Goal: Find specific page/section: Find specific page/section

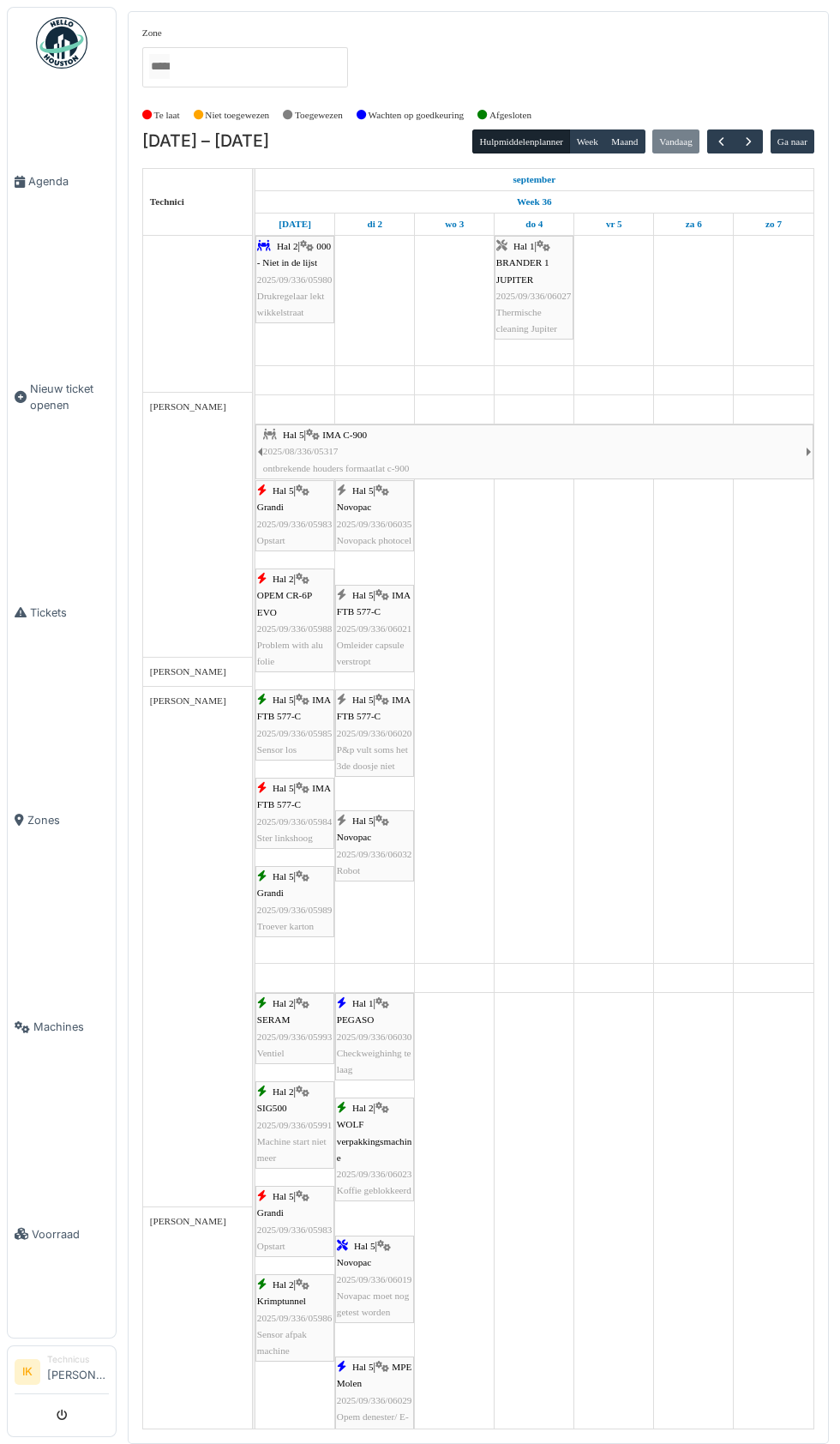
scroll to position [1270, 0]
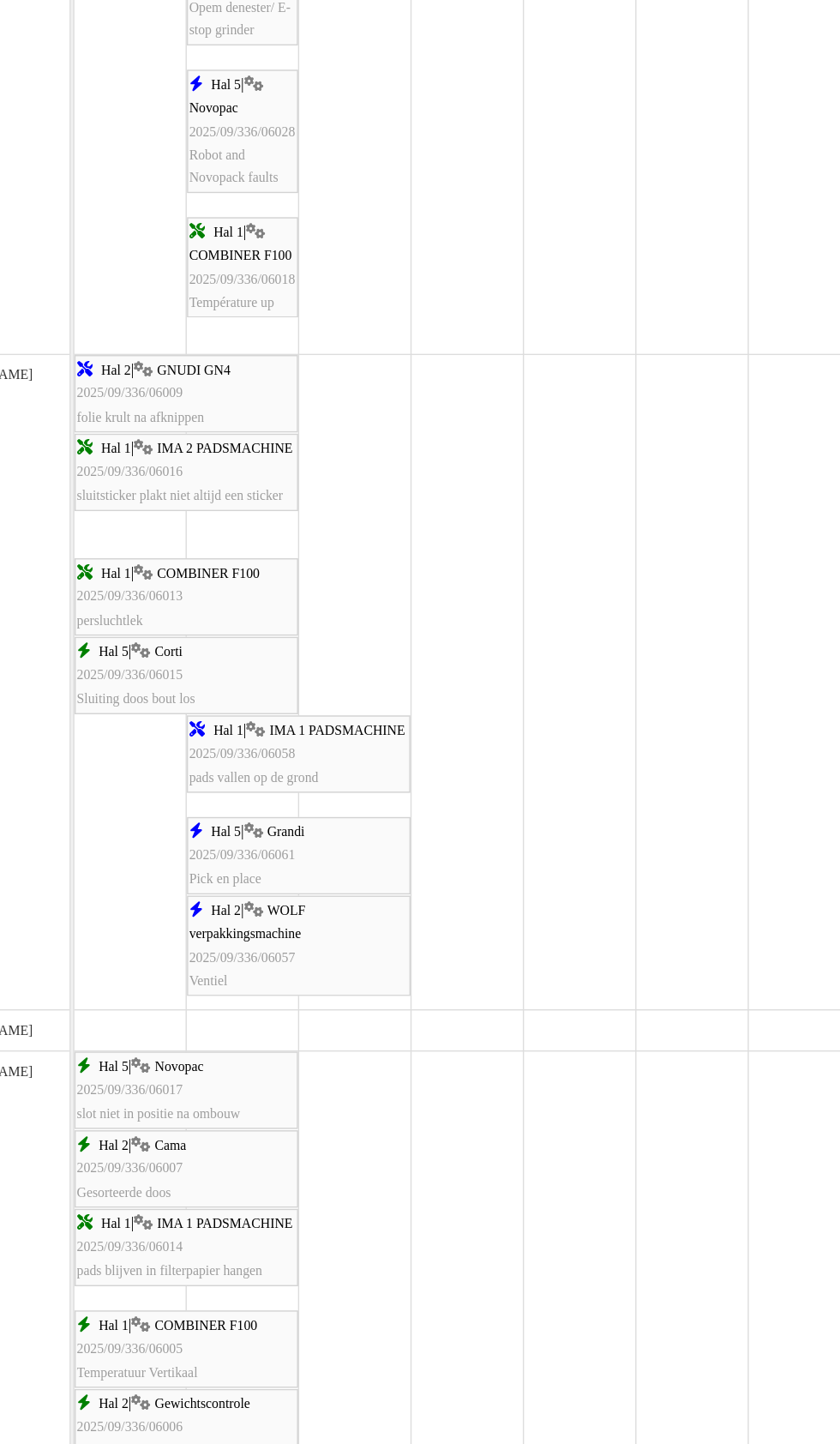
scroll to position [1104, 0]
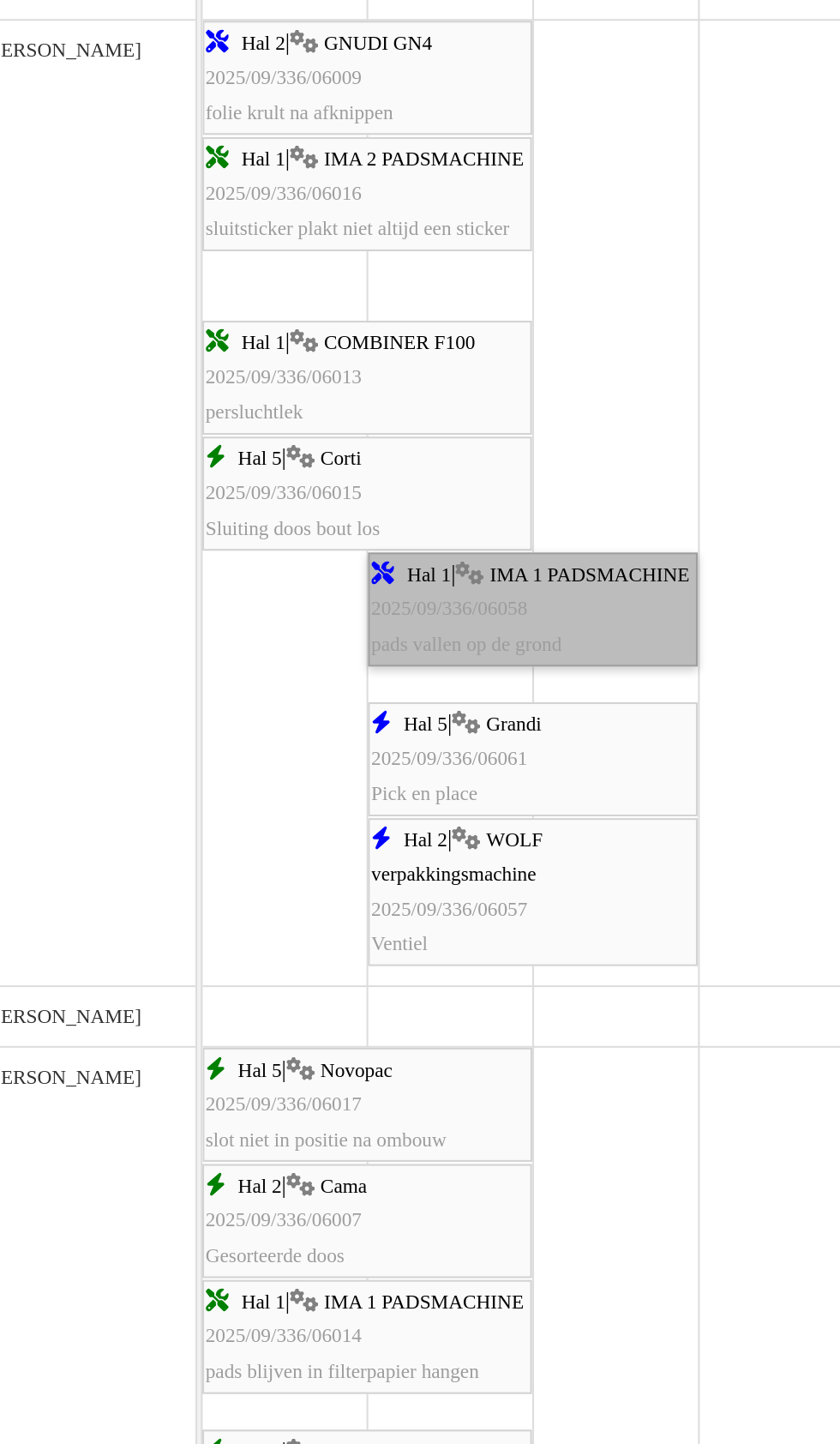
click at [397, 849] on link "Hal 1 | IMA 1 PADSMACHINE 2025/09/336/06058 pads vallen op de grond" at bounding box center [414, 843] width 159 height 55
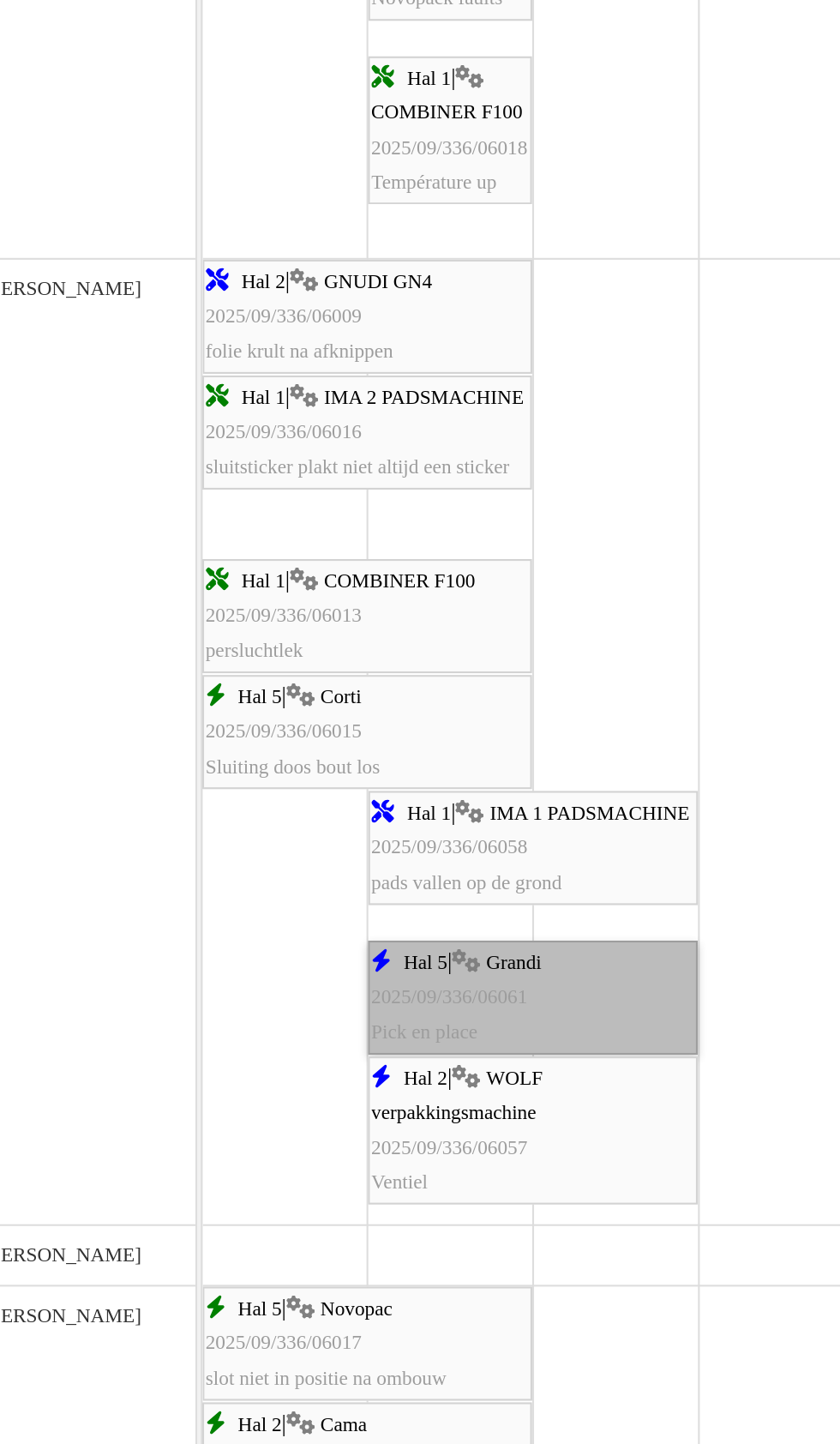
click at [416, 1065] on link "Hal 5 | Grandi 2025/09/336/06061 Pick en place" at bounding box center [414, 1070] width 159 height 55
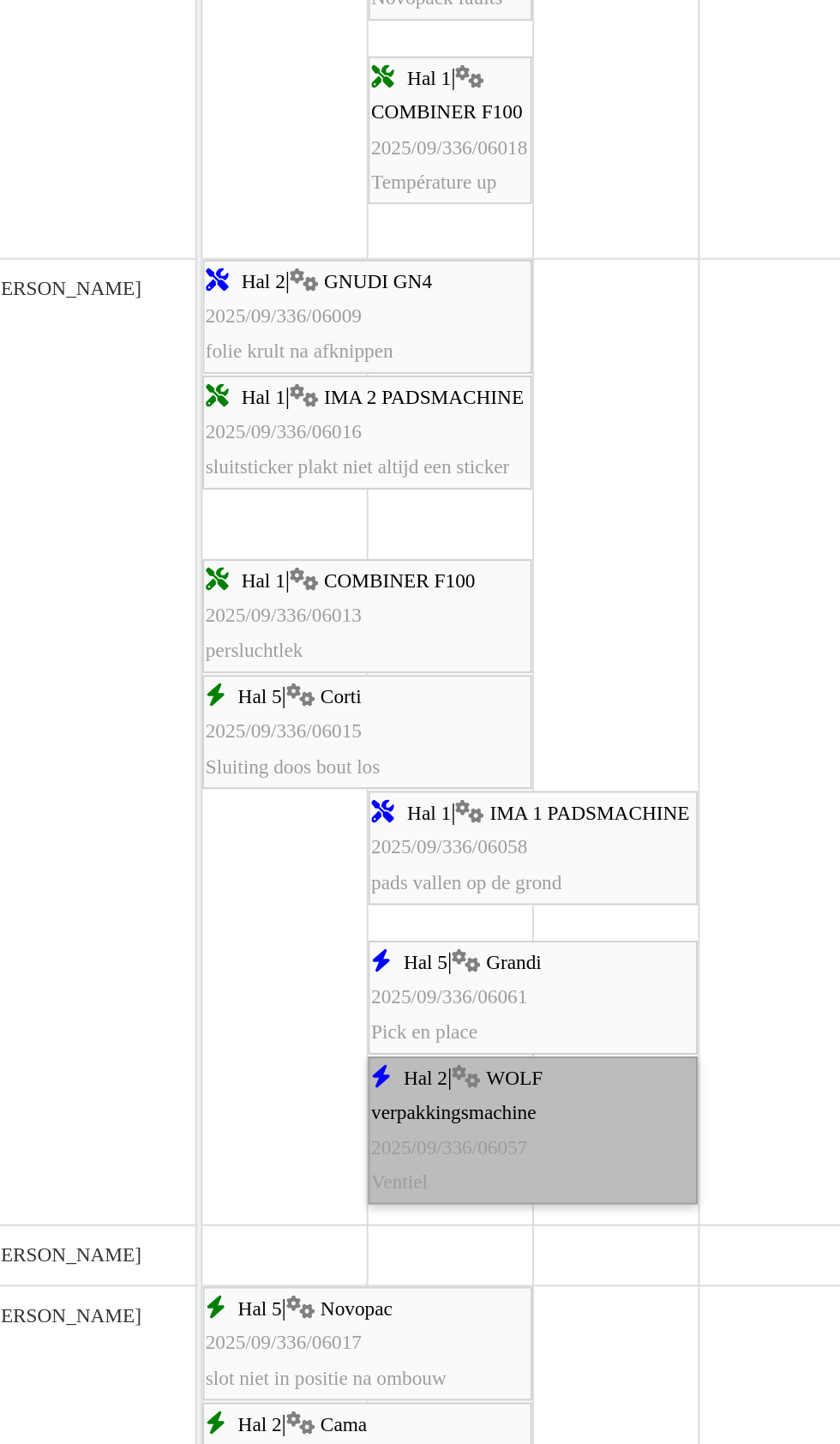
click at [404, 1132] on link "Hal 2 | WOLF verpakkingsmachine 2025/09/336/06057 Ventiel" at bounding box center [414, 1134] width 159 height 71
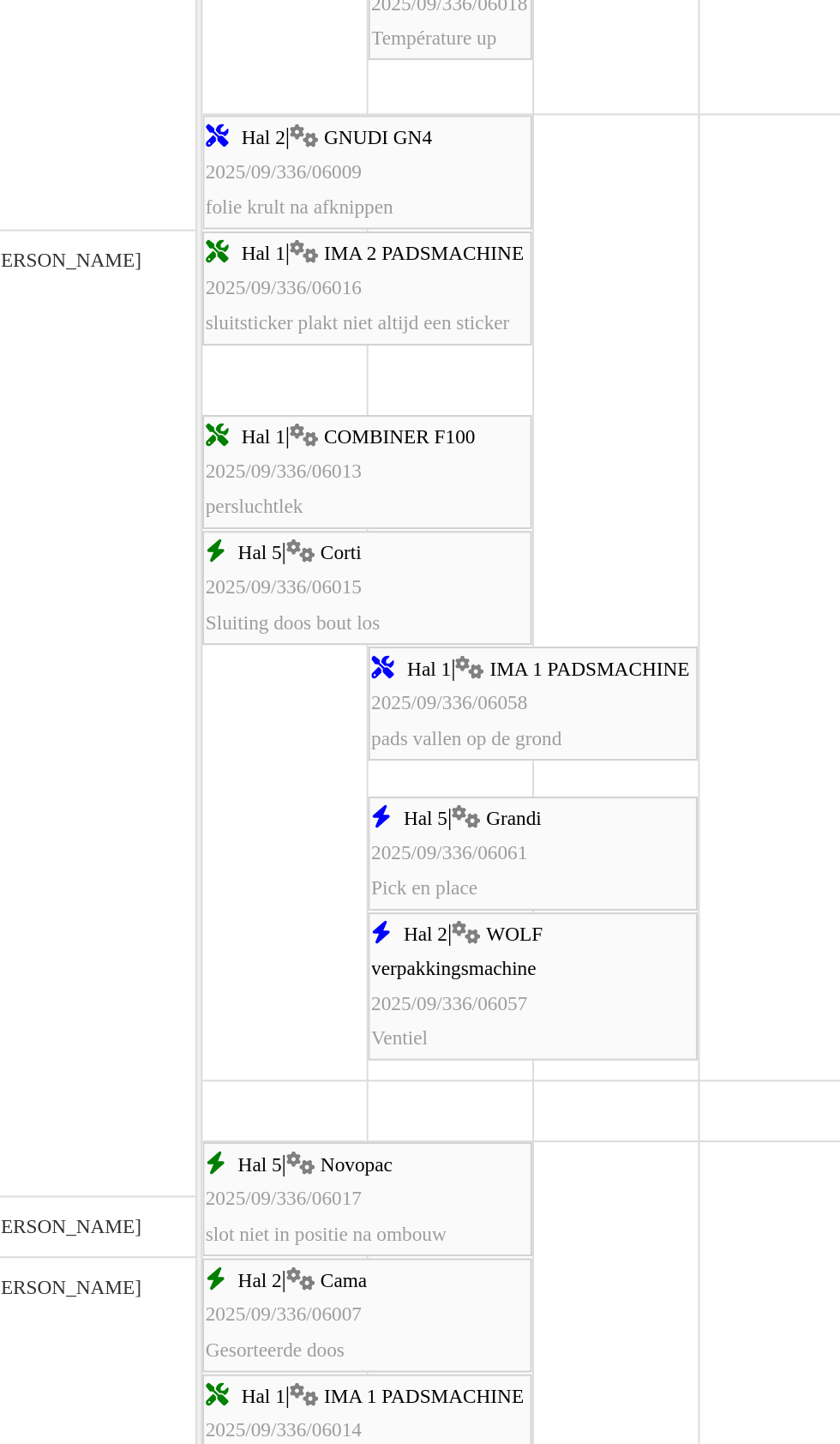
scroll to position [962, 0]
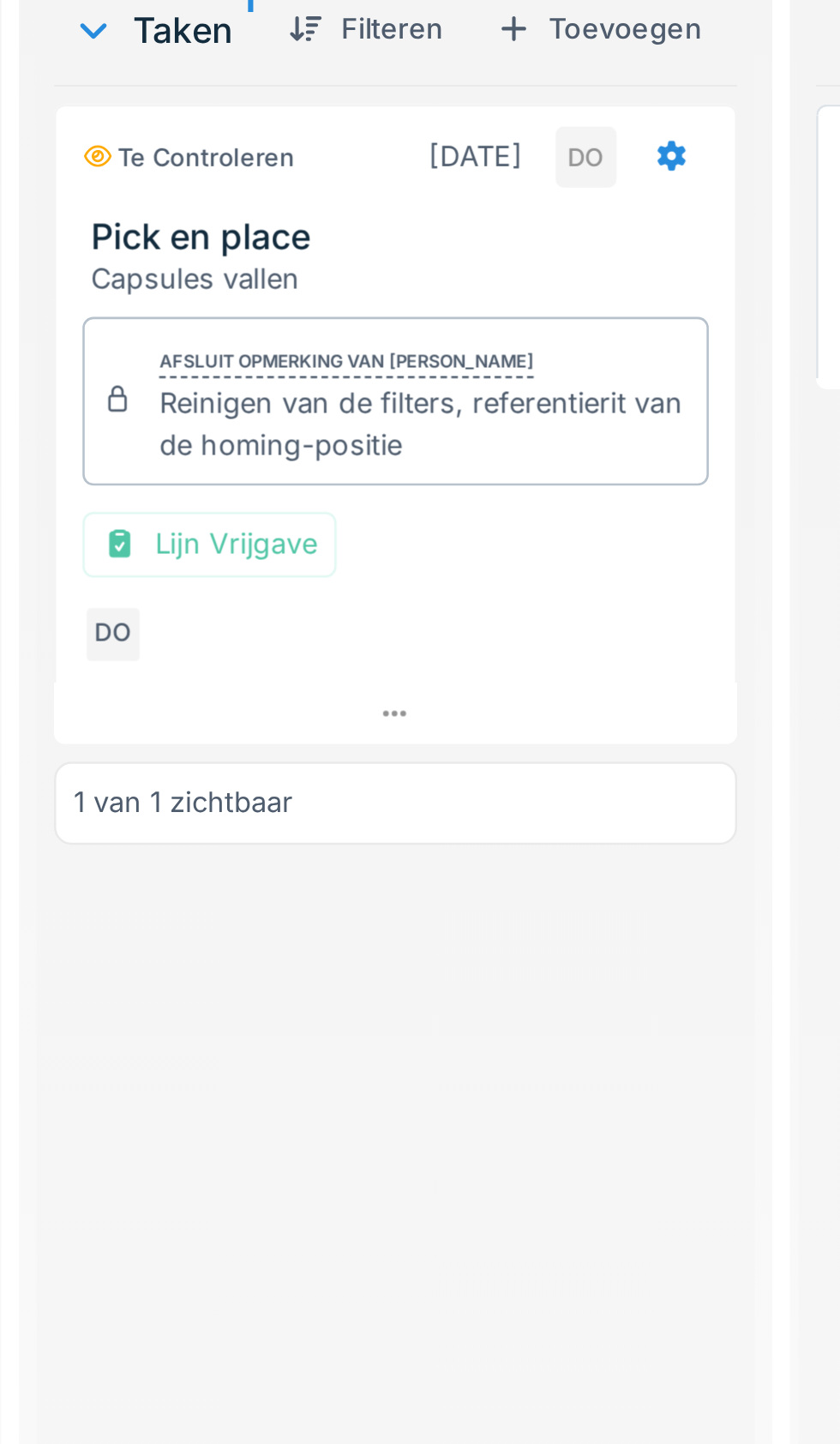
scroll to position [5, 0]
